Goal: Task Accomplishment & Management: Use online tool/utility

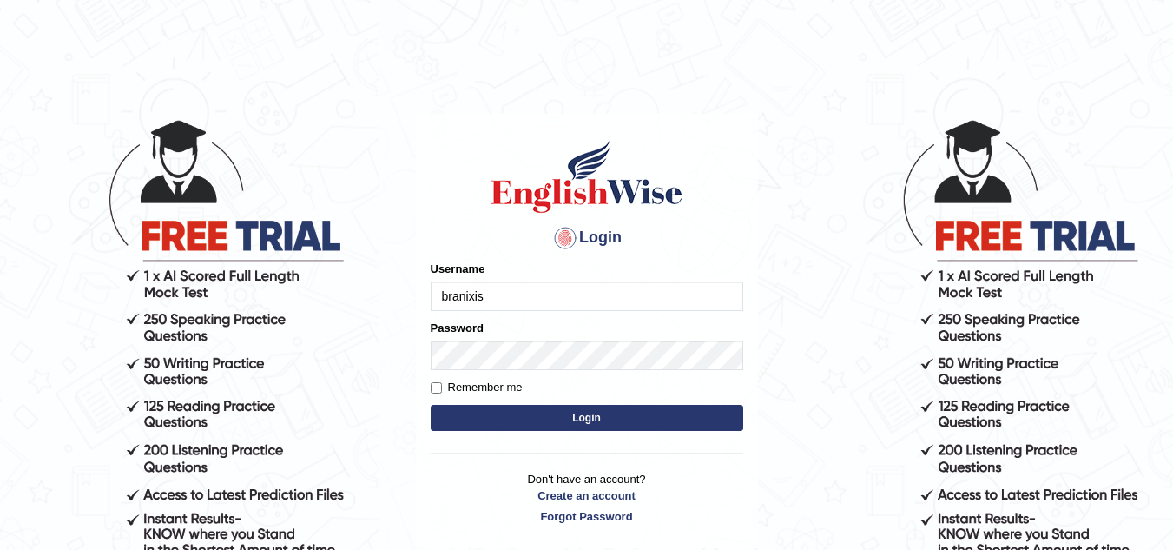
type input "branixis"
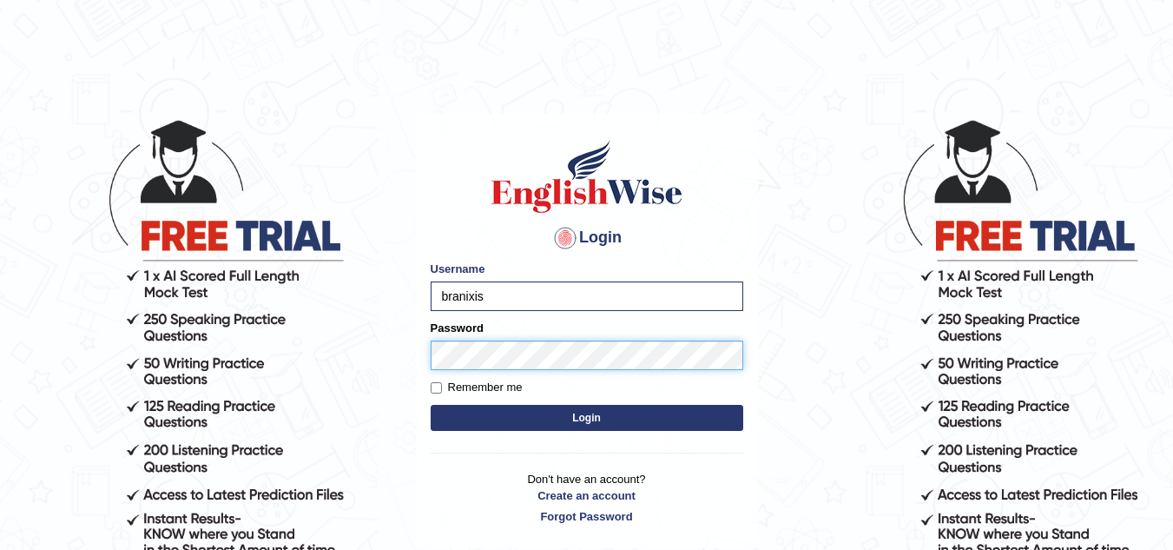
click at [431, 405] on button "Login" at bounding box center [587, 418] width 313 height 26
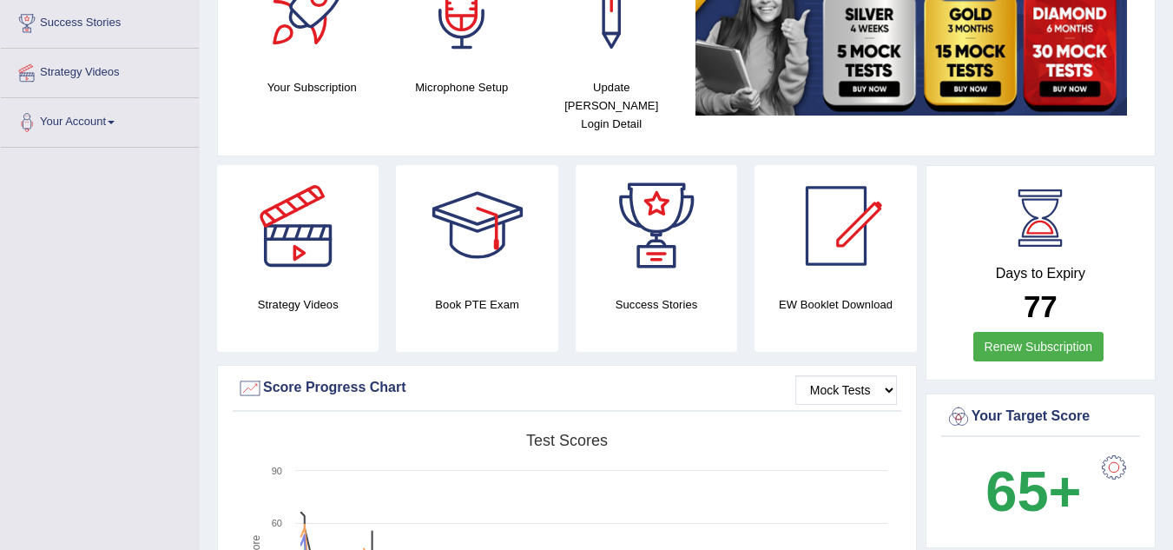
scroll to position [82, 0]
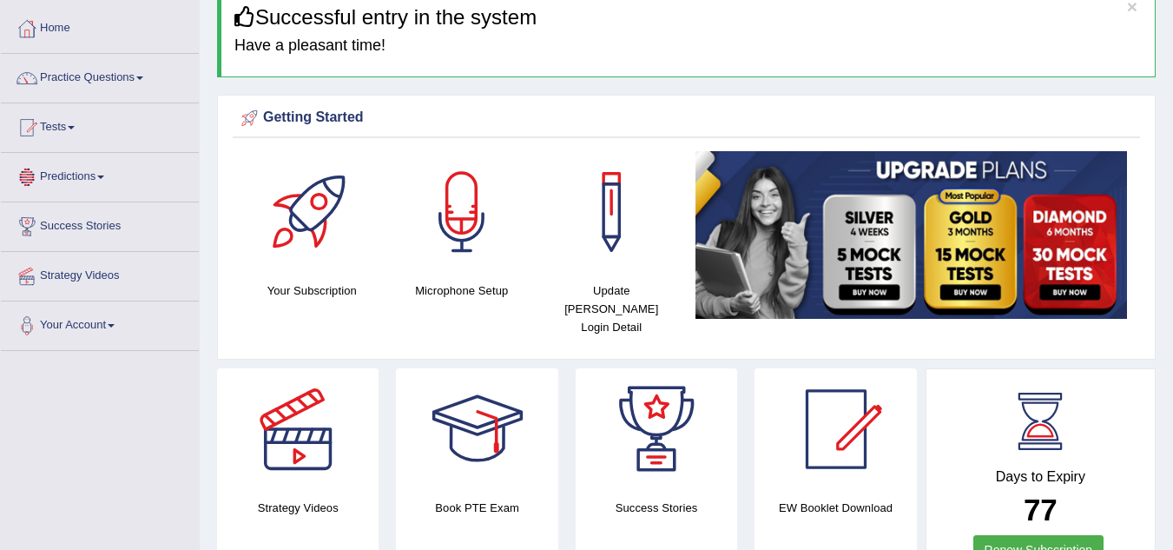
click at [104, 177] on span at bounding box center [100, 176] width 7 height 3
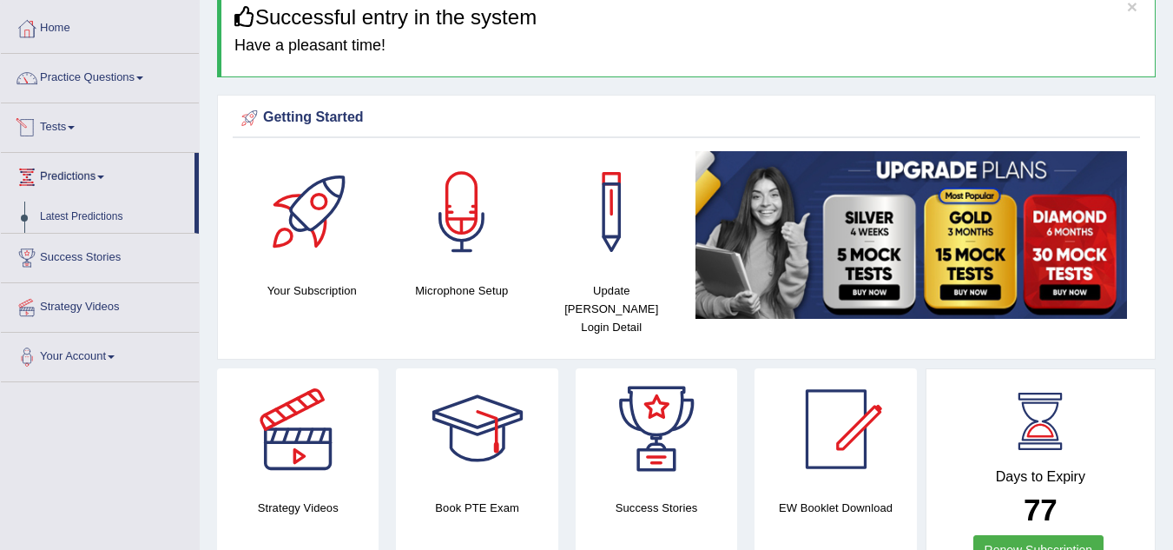
click at [75, 128] on span at bounding box center [71, 127] width 7 height 3
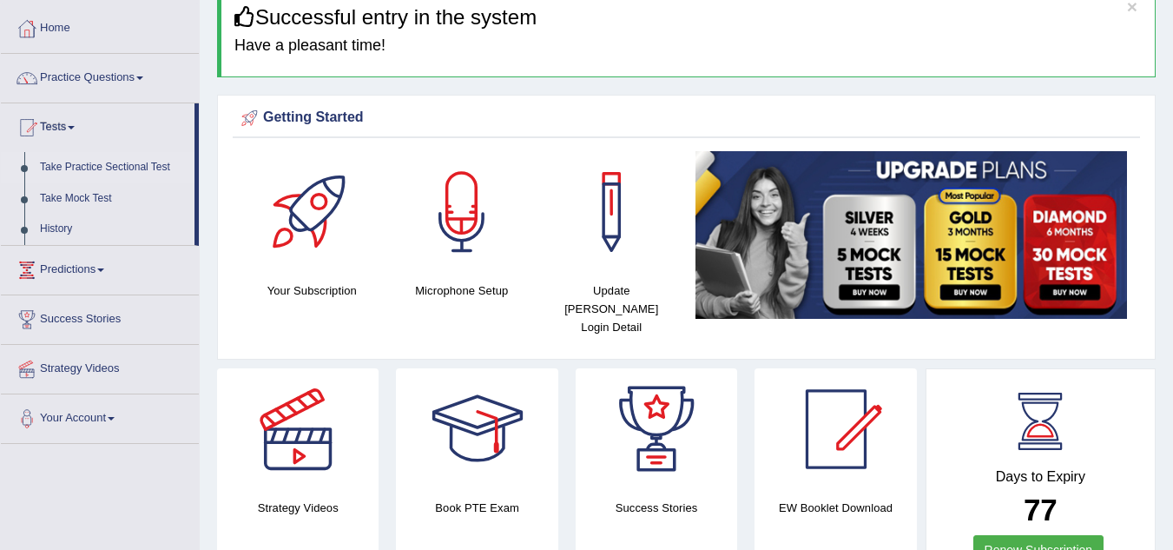
click at [116, 167] on link "Take Practice Sectional Test" at bounding box center [113, 167] width 162 height 31
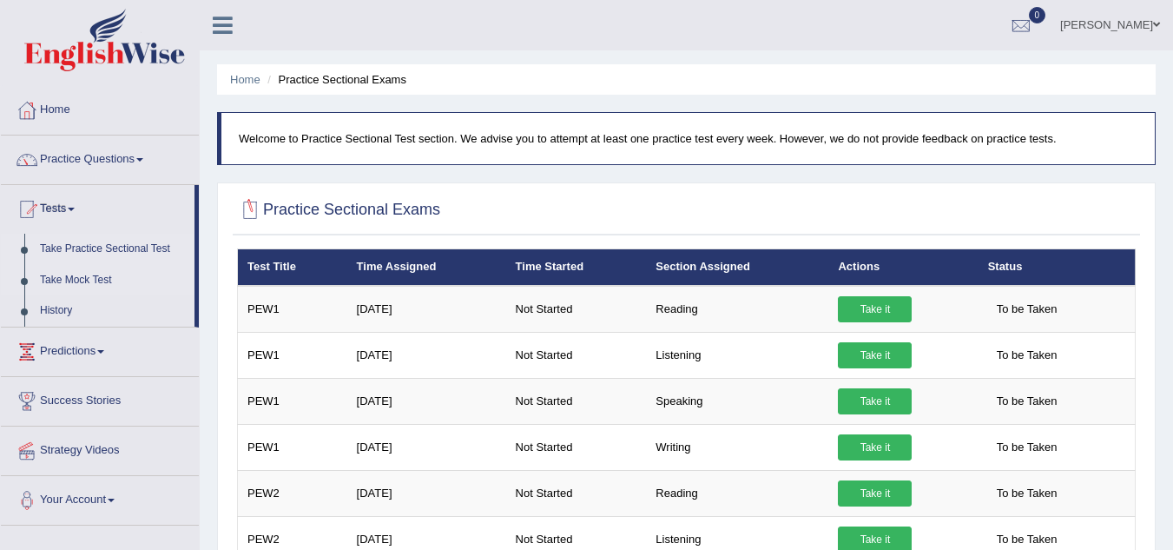
click at [86, 280] on link "Take Mock Test" at bounding box center [113, 280] width 162 height 31
